Goal: Task Accomplishment & Management: Use online tool/utility

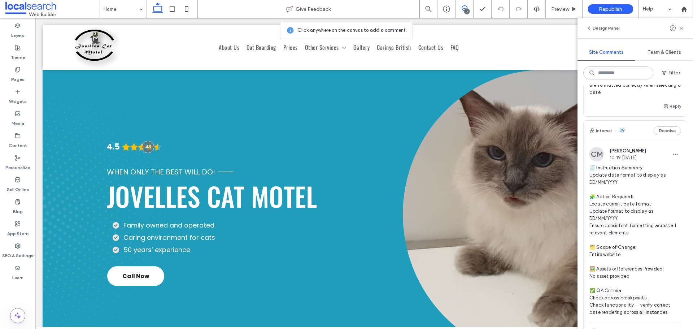
scroll to position [1155, 0]
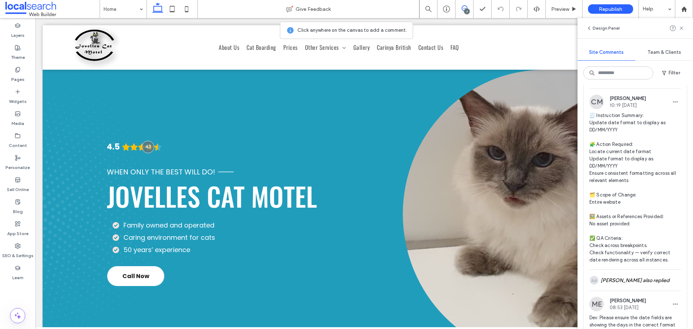
click at [634, 88] on div "Internal 39 Resolve" at bounding box center [635, 78] width 103 height 20
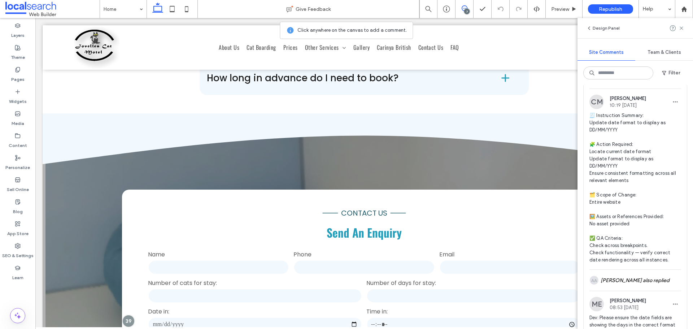
scroll to position [1304, 0]
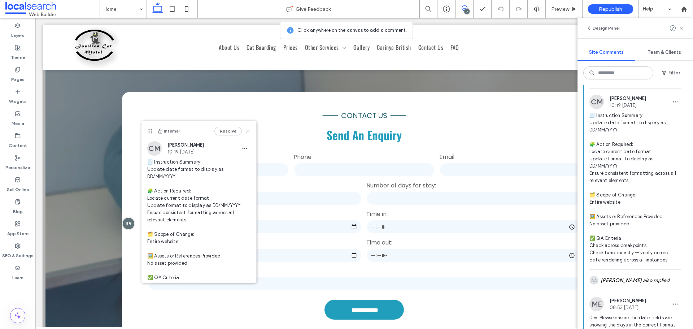
click at [245, 130] on icon at bounding box center [248, 131] width 6 height 6
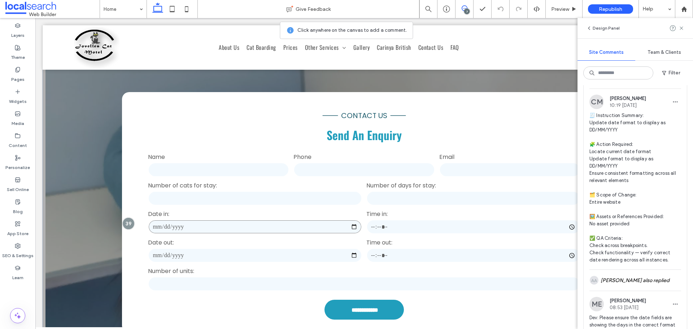
click at [202, 220] on input "date" at bounding box center [255, 227] width 214 height 14
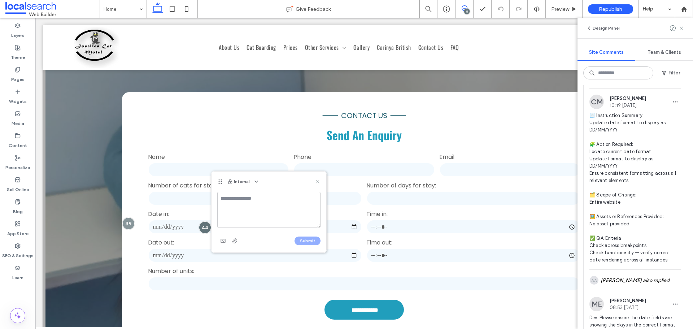
click at [318, 181] on use at bounding box center [317, 181] width 3 height 3
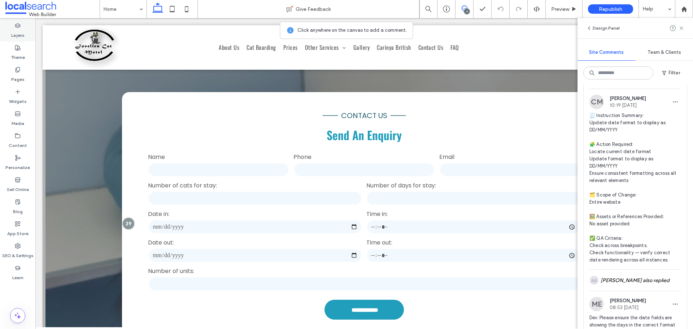
click at [17, 31] on label "Layers" at bounding box center [17, 34] width 13 height 10
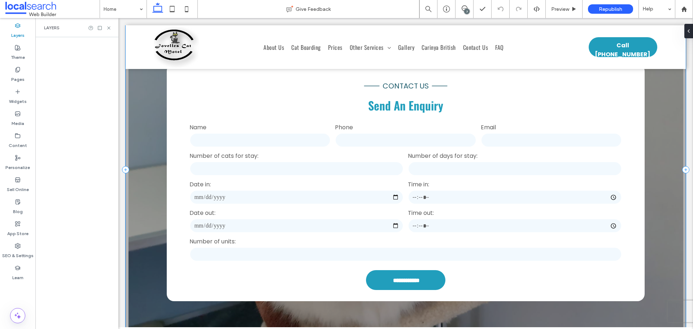
scroll to position [1296, 0]
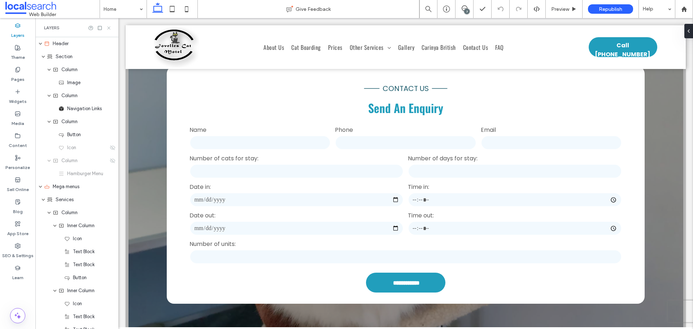
click at [110, 29] on use at bounding box center [108, 27] width 3 height 3
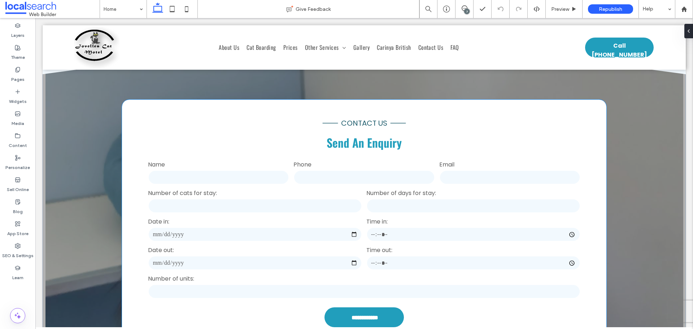
scroll to position [1304, 0]
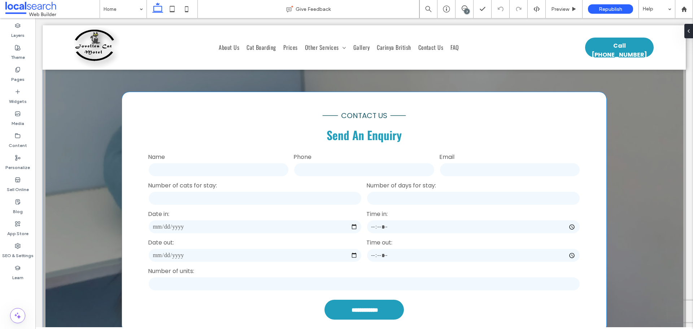
click at [247, 181] on label "Number of cats for stay:" at bounding box center [255, 185] width 214 height 9
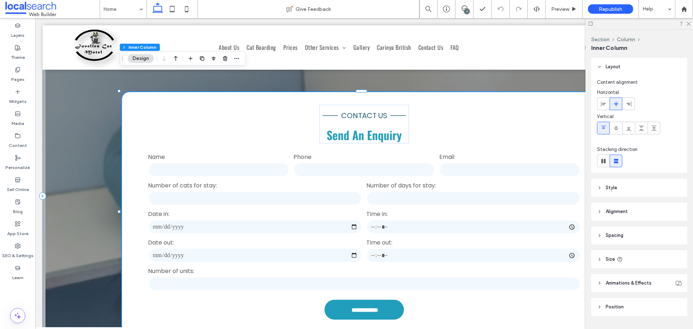
click at [239, 181] on label "Number of cats for stay:" at bounding box center [255, 185] width 214 height 9
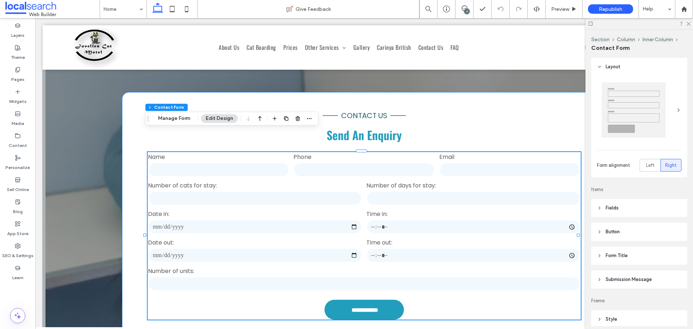
type input "*"
type input "***"
type input "**"
click at [235, 181] on label "Number of cats for stay:" at bounding box center [255, 185] width 214 height 9
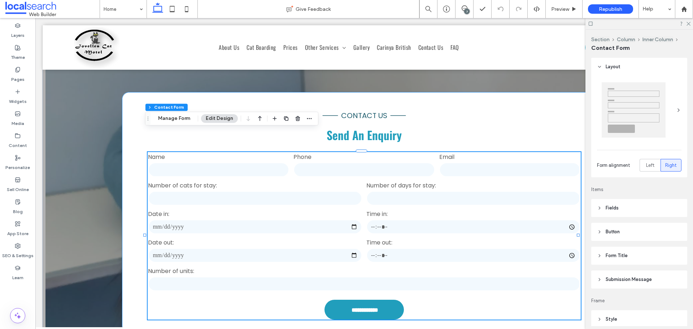
click at [223, 208] on div "Date in:" at bounding box center [255, 222] width 218 height 29
click at [175, 121] on button "Manage Form" at bounding box center [174, 118] width 42 height 9
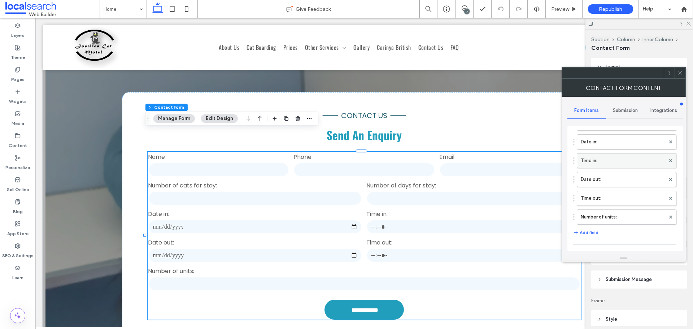
scroll to position [108, 0]
click at [610, 155] on label "Date in:" at bounding box center [623, 153] width 84 height 14
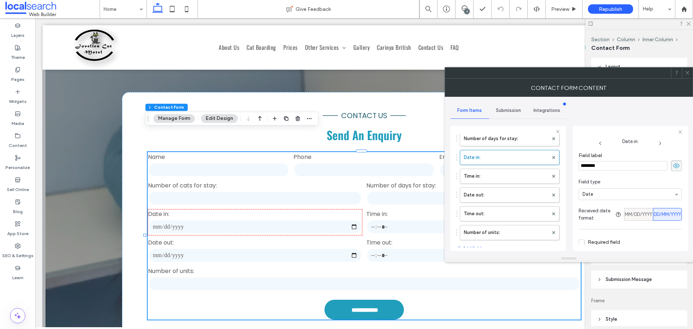
click at [633, 214] on span "MM/DD/YYYY" at bounding box center [638, 214] width 27 height 7
click at [665, 214] on span "DD/MM/YYYY" at bounding box center [667, 214] width 27 height 7
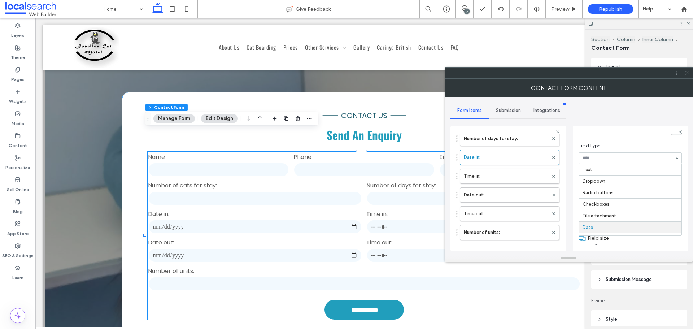
scroll to position [58, 0]
click at [608, 158] on input at bounding box center [629, 158] width 92 height 5
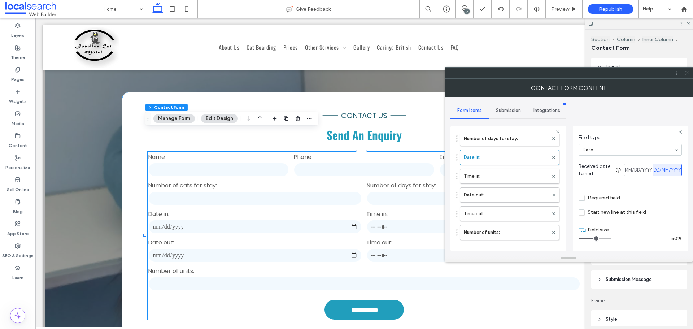
click at [508, 111] on span "Submission" at bounding box center [508, 111] width 25 height 6
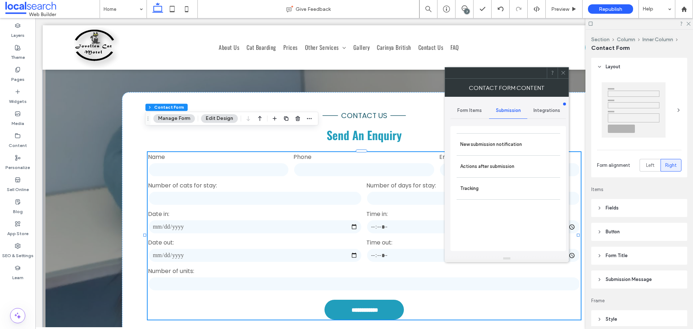
click at [548, 110] on span "Integrations" at bounding box center [547, 111] width 27 height 6
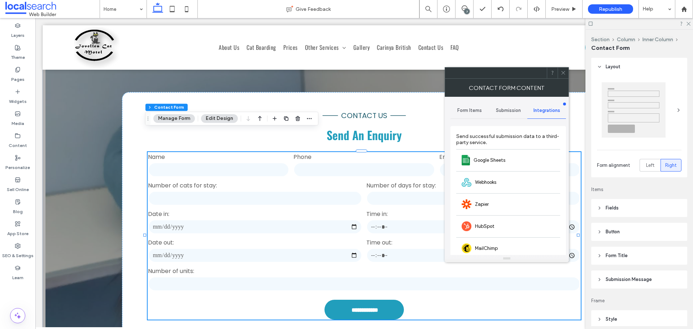
click at [506, 112] on span "Submission" at bounding box center [508, 111] width 25 height 6
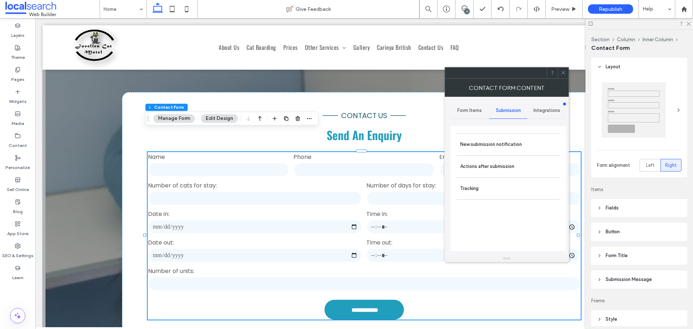
click at [563, 73] on icon at bounding box center [563, 72] width 5 height 5
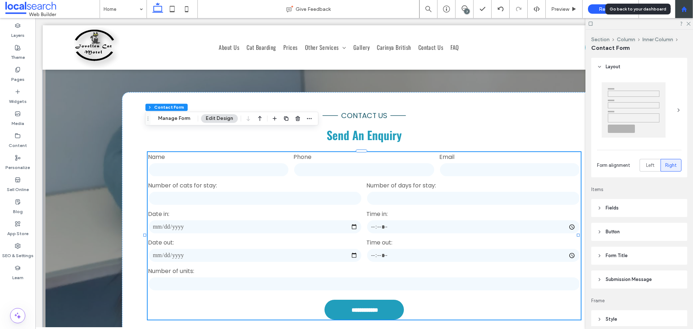
click at [685, 9] on use at bounding box center [683, 8] width 5 height 5
